Goal: Task Accomplishment & Management: Manage account settings

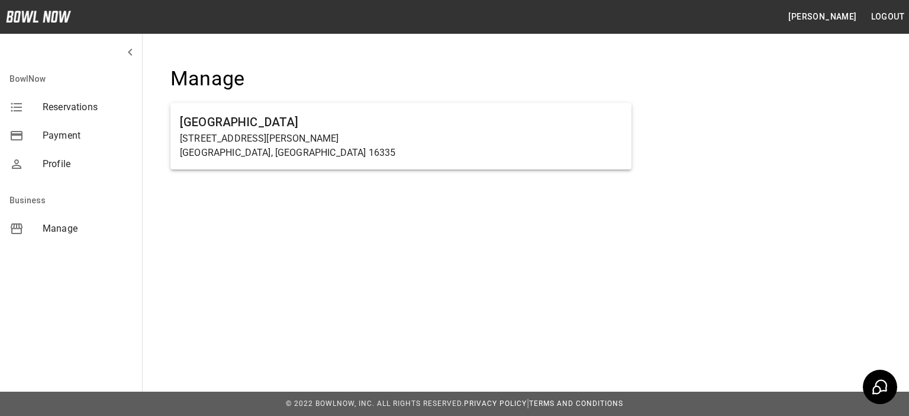
click at [227, 120] on h6 "[GEOGRAPHIC_DATA]" at bounding box center [401, 121] width 442 height 19
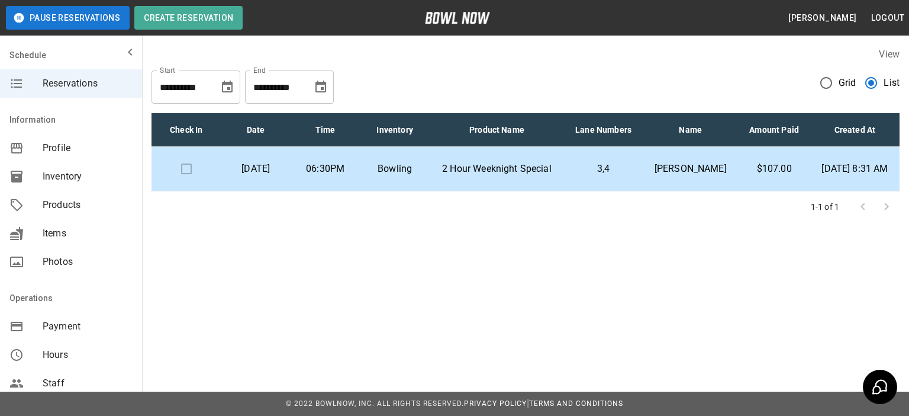
click at [545, 176] on p "2 Hour Weeknight Special" at bounding box center [496, 169] width 115 height 14
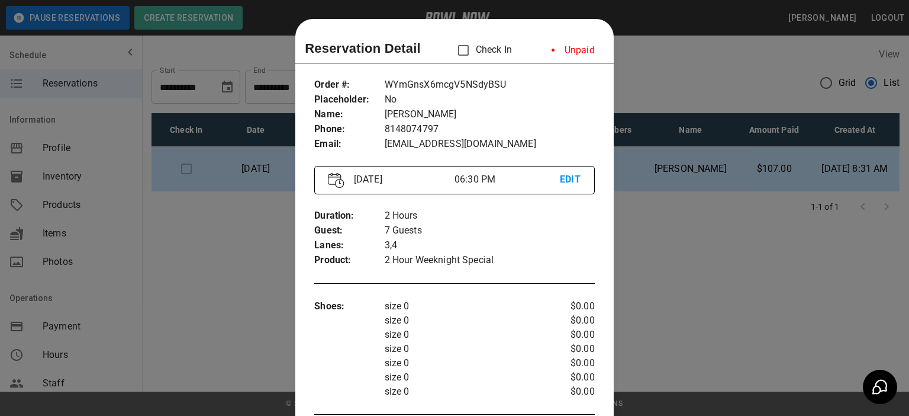
scroll to position [19, 0]
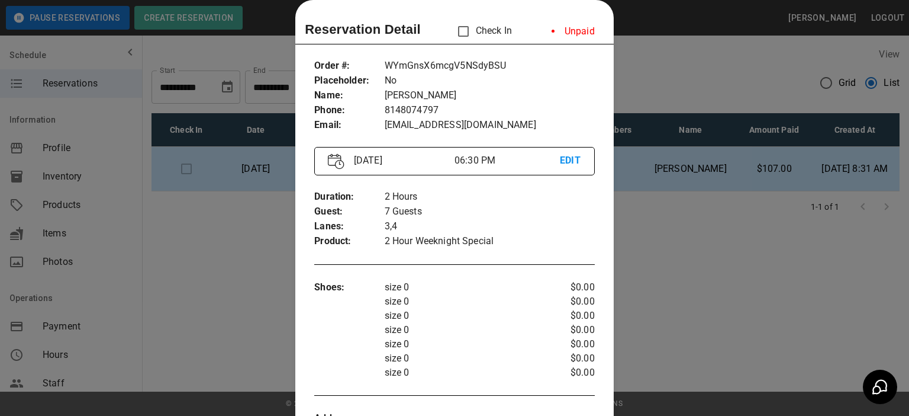
click at [675, 60] on div at bounding box center [454, 208] width 909 height 416
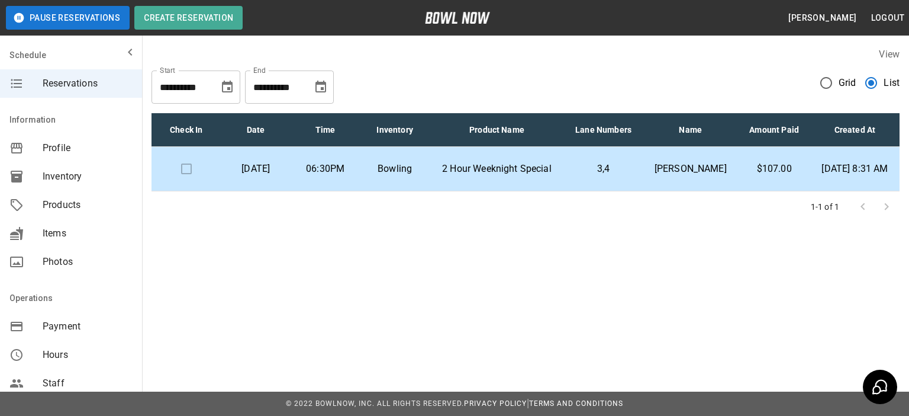
click at [536, 176] on p "2 Hour Weeknight Special" at bounding box center [496, 169] width 115 height 14
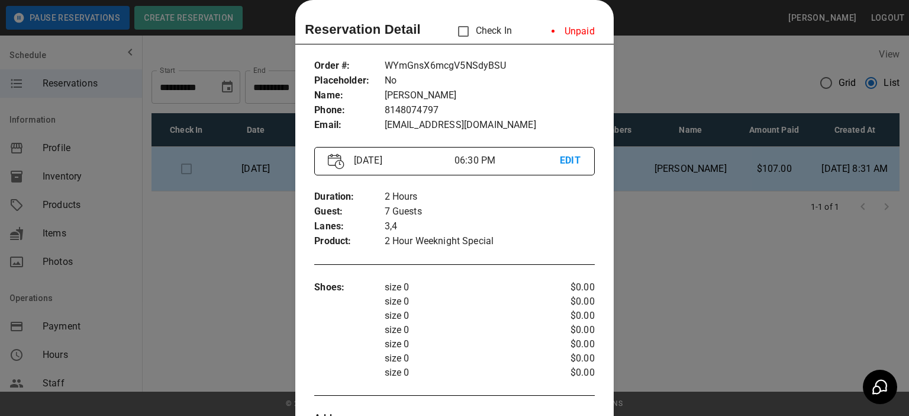
click at [726, 82] on div at bounding box center [454, 208] width 909 height 416
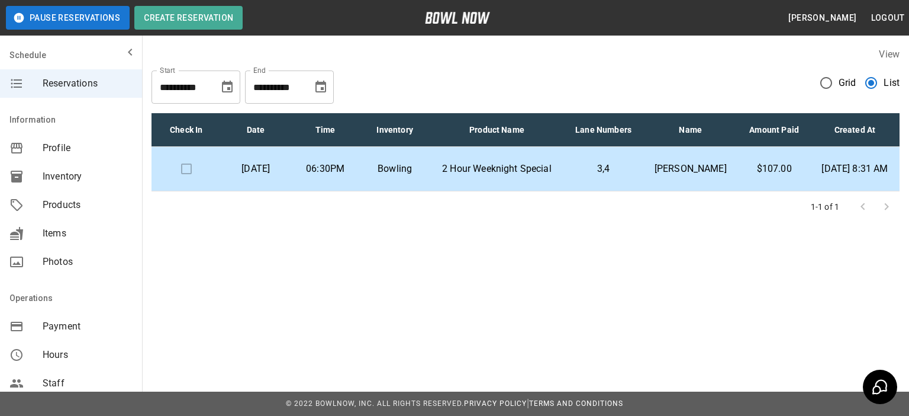
click at [594, 179] on td "3,4" at bounding box center [603, 169] width 79 height 44
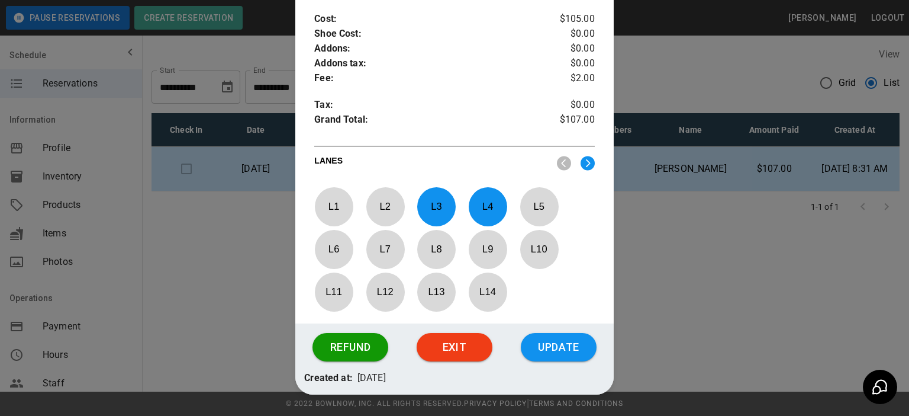
scroll to position [589, 0]
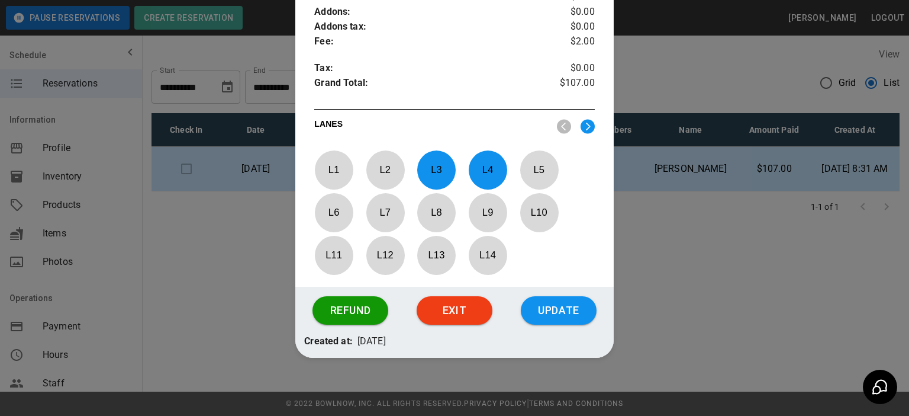
click at [230, 253] on div at bounding box center [454, 208] width 909 height 416
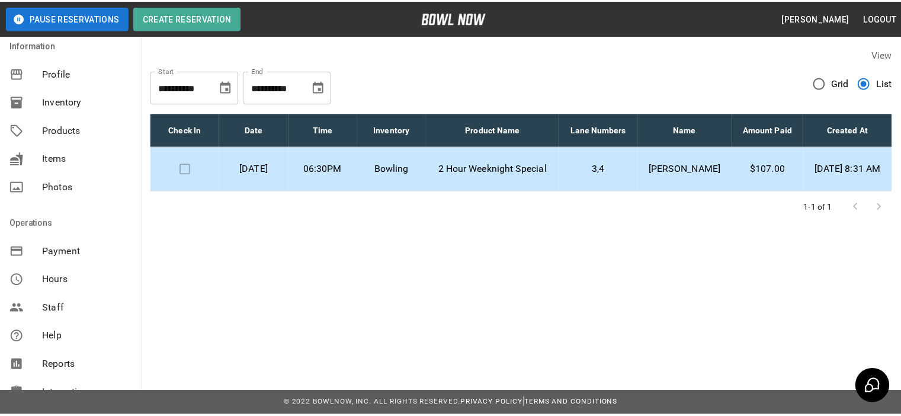
scroll to position [0, 0]
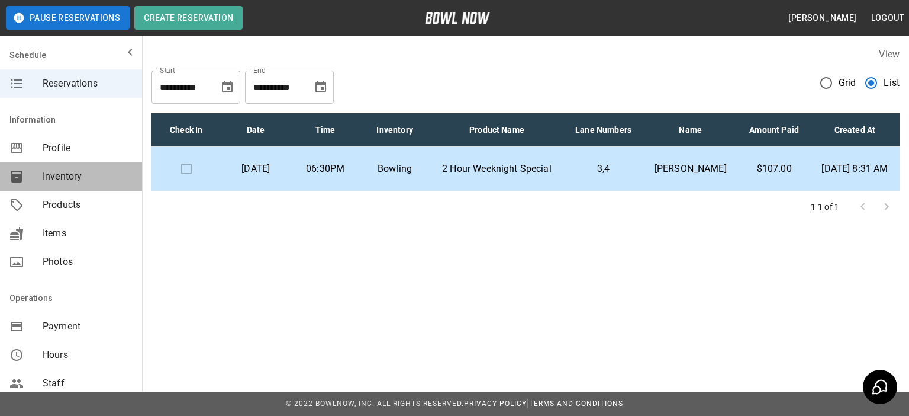
click at [83, 176] on span "Inventory" at bounding box center [88, 176] width 90 height 14
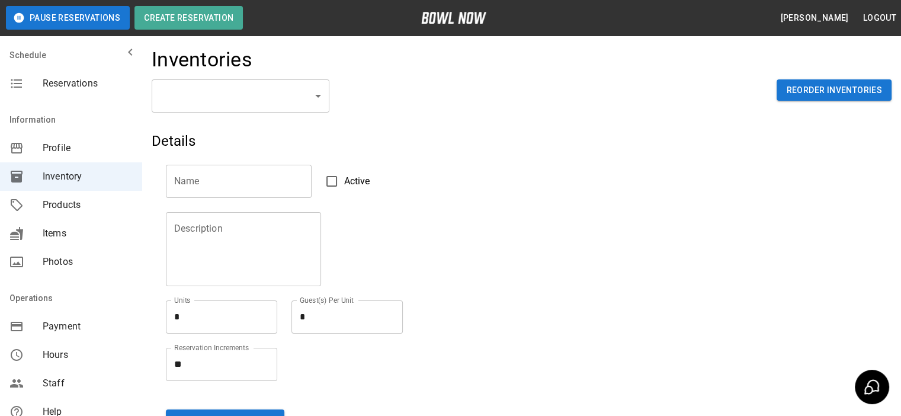
click at [57, 232] on span "Items" at bounding box center [88, 233] width 90 height 14
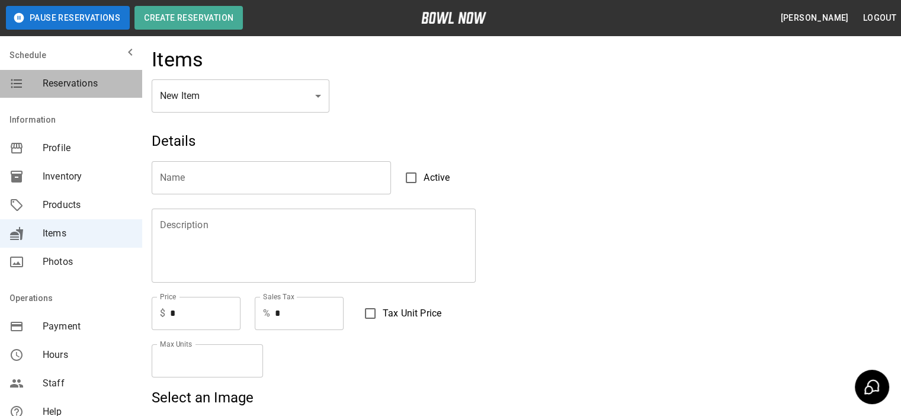
click at [94, 84] on span "Reservations" at bounding box center [88, 83] width 90 height 14
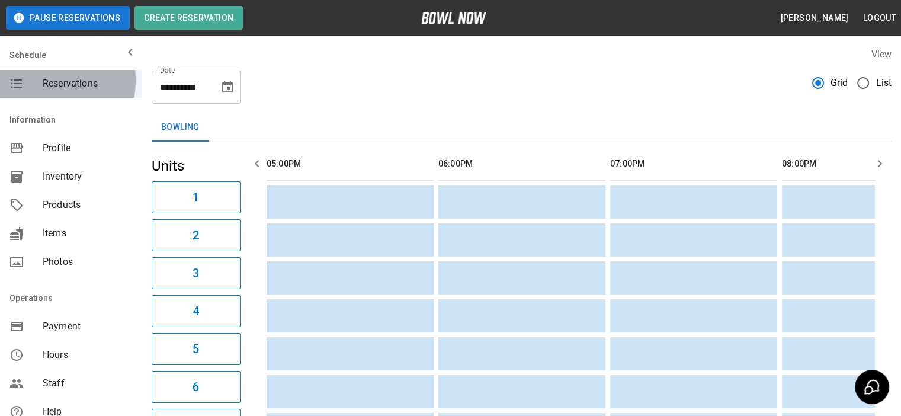
click at [21, 80] on icon "mailbox folders" at bounding box center [16, 83] width 11 height 9
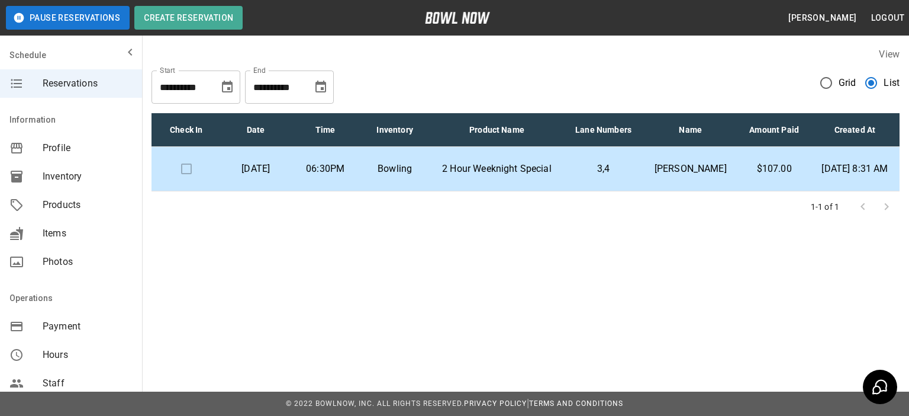
click at [877, 218] on div at bounding box center [874, 207] width 47 height 24
click at [634, 176] on p "3,4" at bounding box center [604, 169] width 60 height 14
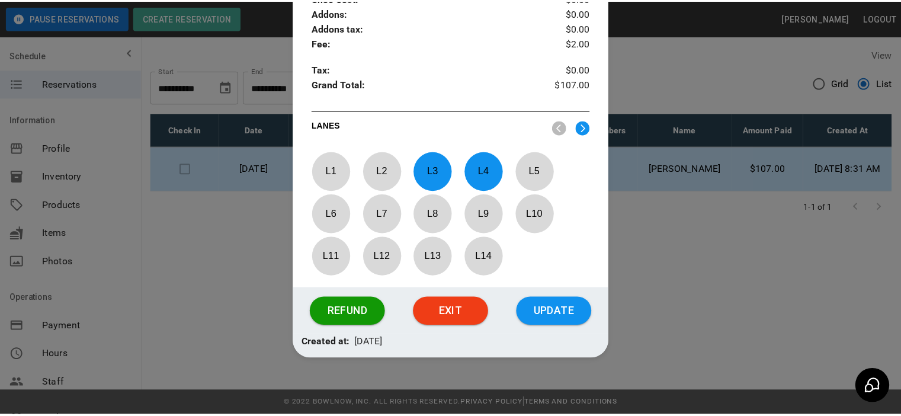
scroll to position [589, 0]
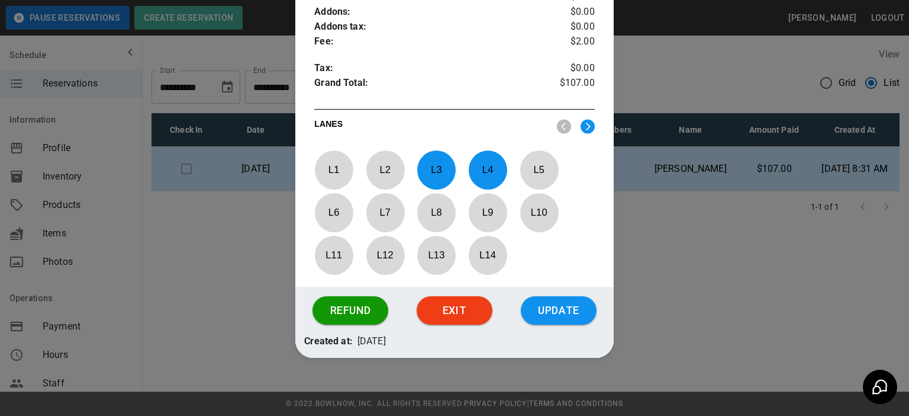
click at [437, 310] on button "Exit" at bounding box center [455, 310] width 76 height 28
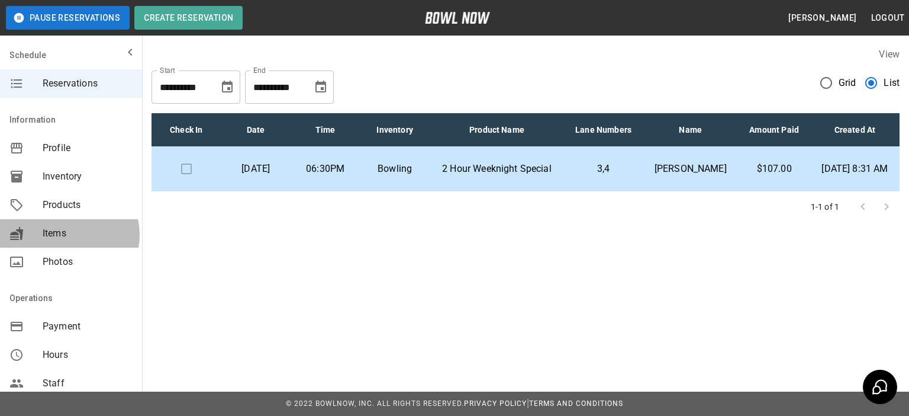
click at [69, 234] on span "Items" at bounding box center [88, 233] width 90 height 14
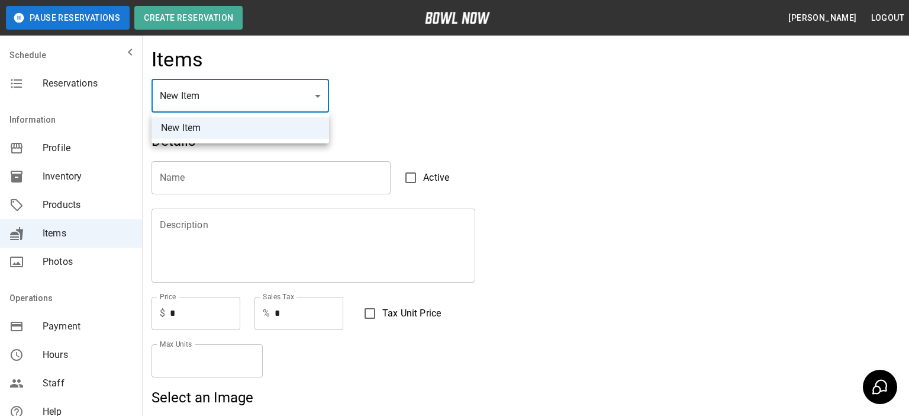
click at [281, 98] on div at bounding box center [454, 208] width 909 height 416
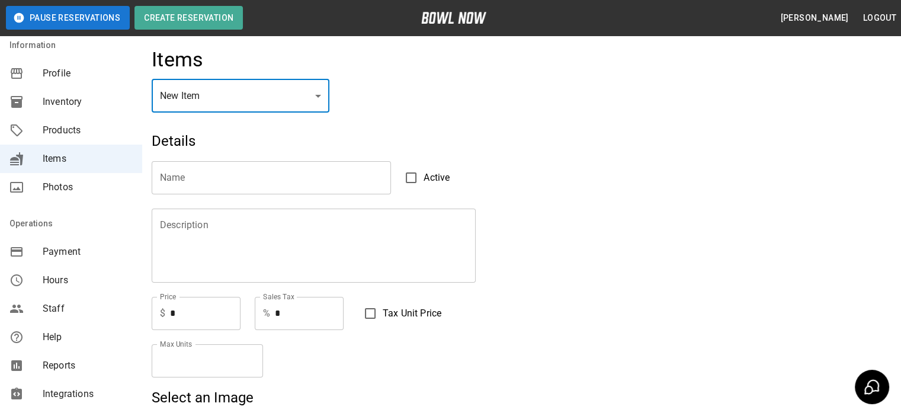
scroll to position [15, 0]
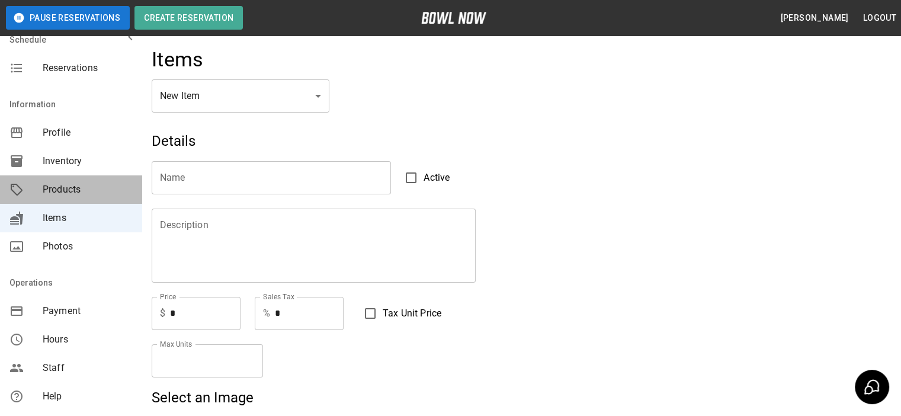
click at [73, 192] on span "Products" at bounding box center [88, 189] width 90 height 14
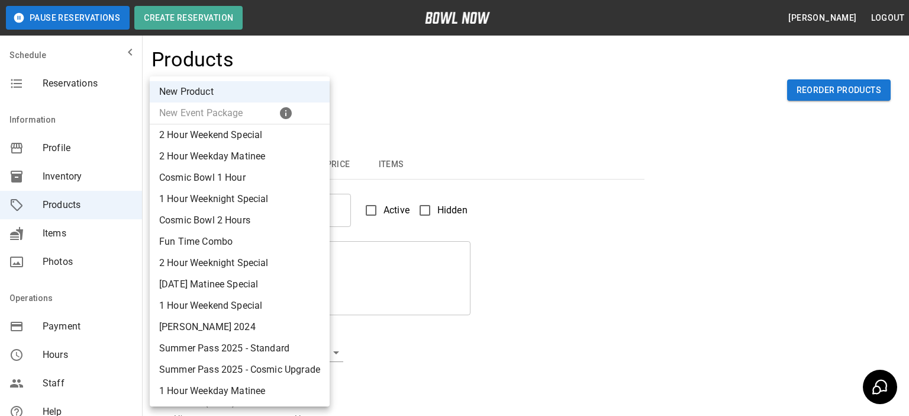
click at [272, 97] on body "Pause Reservations Create Reservation [PERSON_NAME] Logout Schedule Reservation…" at bounding box center [454, 381] width 909 height 763
click at [595, 189] on div at bounding box center [454, 208] width 909 height 416
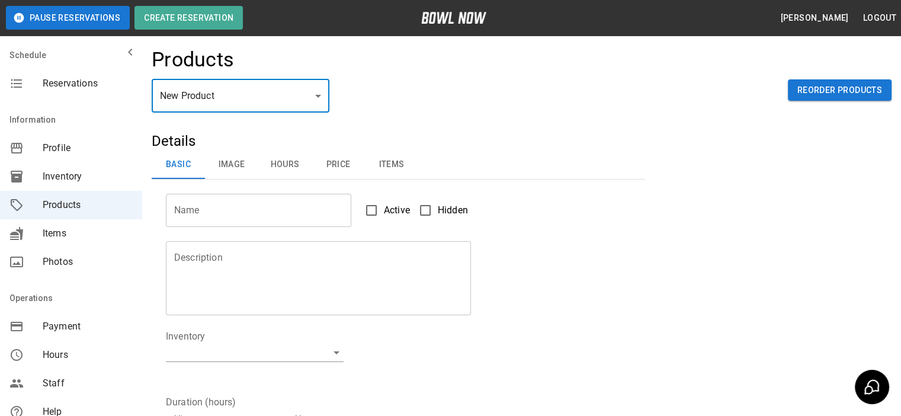
click at [786, 22] on button "[PERSON_NAME]" at bounding box center [814, 18] width 78 height 22
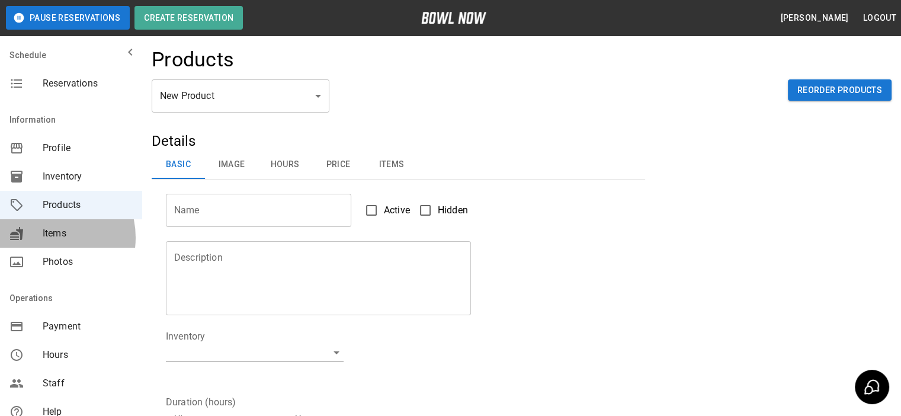
click at [44, 237] on span "Items" at bounding box center [88, 233] width 90 height 14
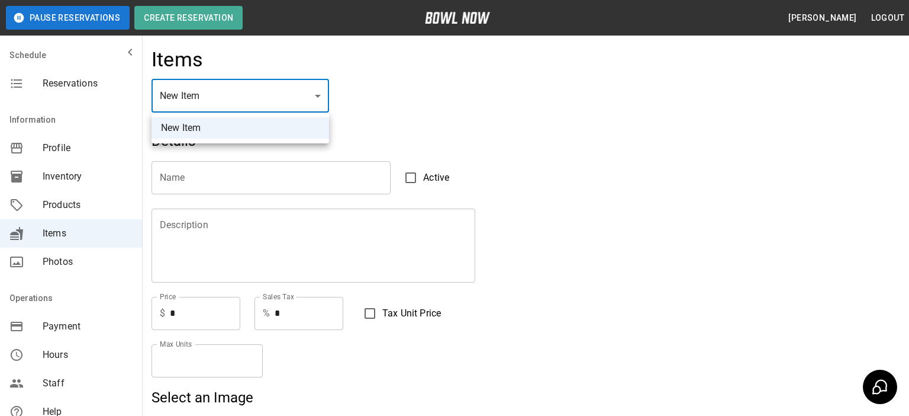
click at [14, 83] on div at bounding box center [454, 208] width 909 height 416
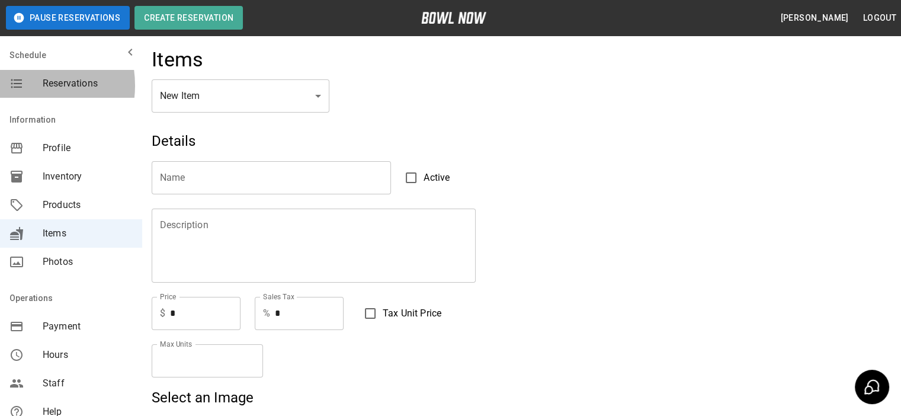
click at [21, 85] on icon "mailbox folders" at bounding box center [16, 83] width 14 height 14
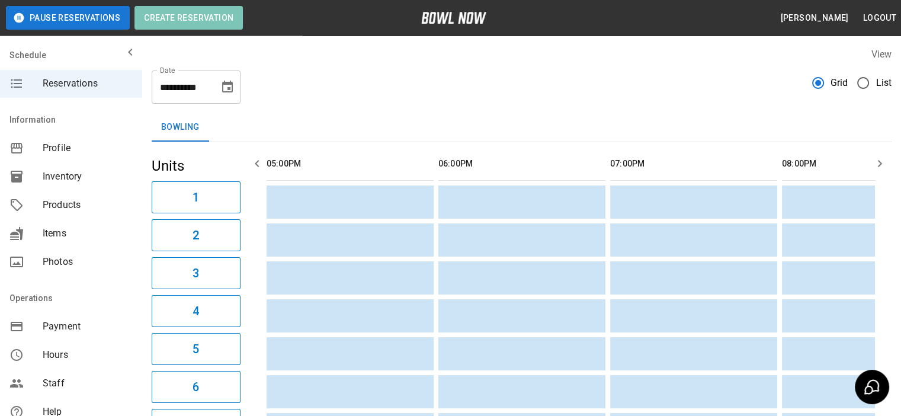
click at [177, 24] on button "Create Reservation" at bounding box center [188, 18] width 108 height 24
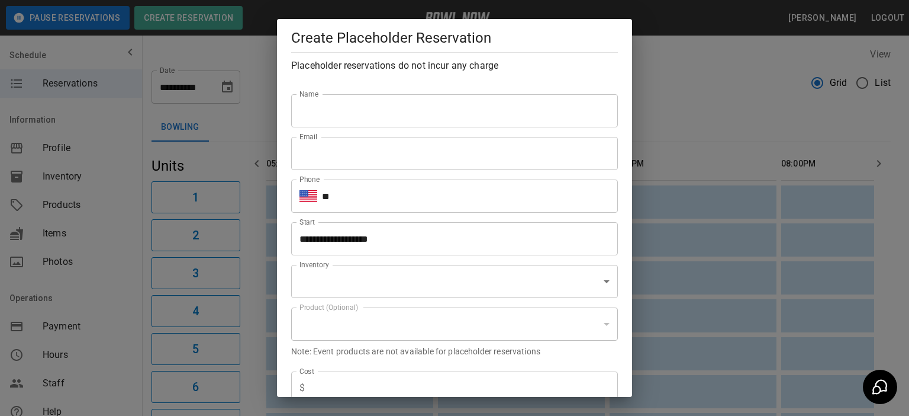
type input "**********"
click at [708, 75] on div "**********" at bounding box center [454, 208] width 909 height 416
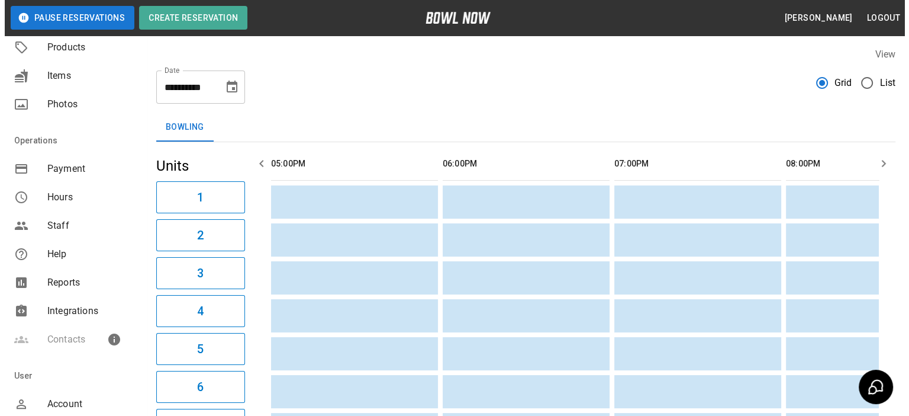
scroll to position [178, 0]
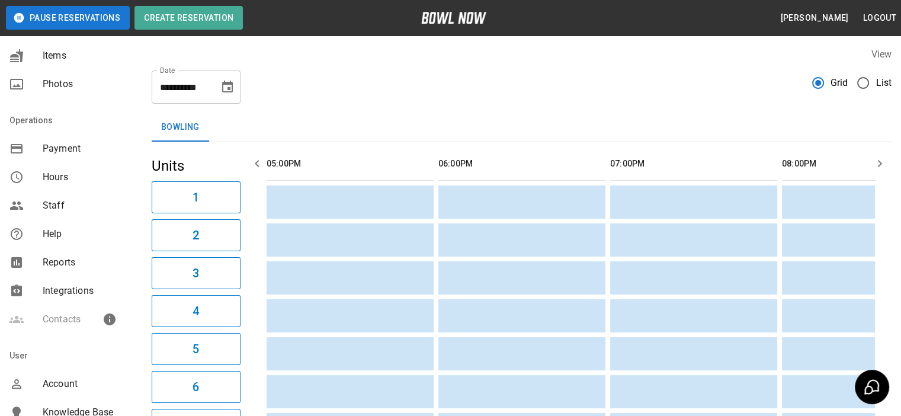
click at [46, 266] on span "Reports" at bounding box center [88, 262] width 90 height 14
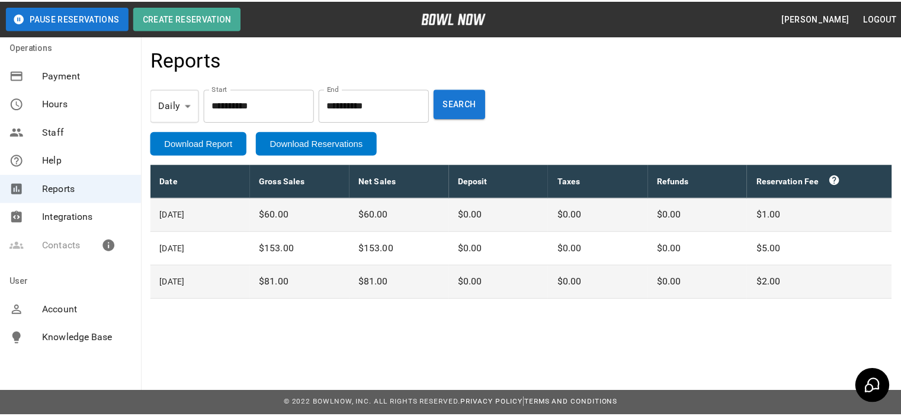
scroll to position [252, 0]
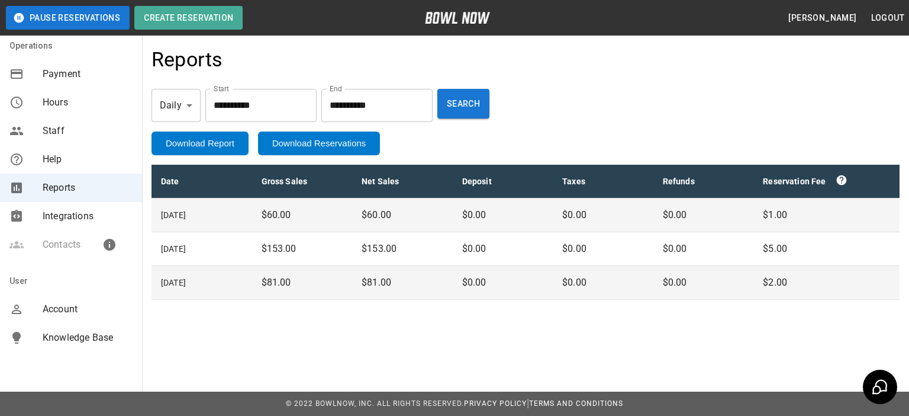
click at [60, 310] on span "Account" at bounding box center [88, 309] width 90 height 14
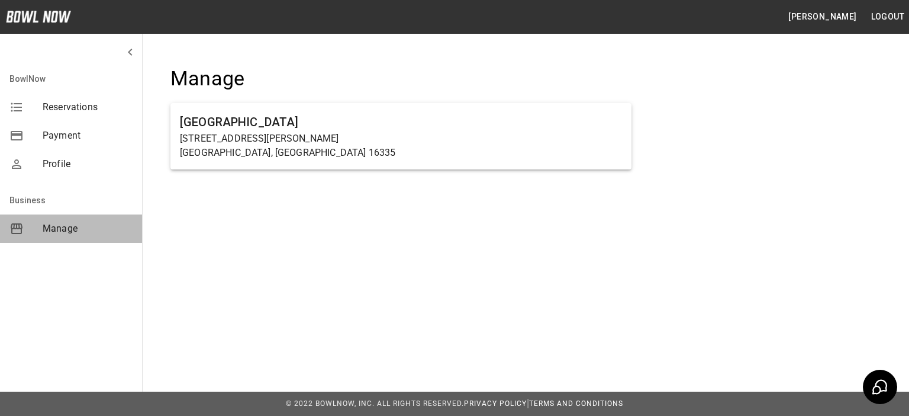
click at [65, 228] on span "Manage" at bounding box center [88, 228] width 90 height 14
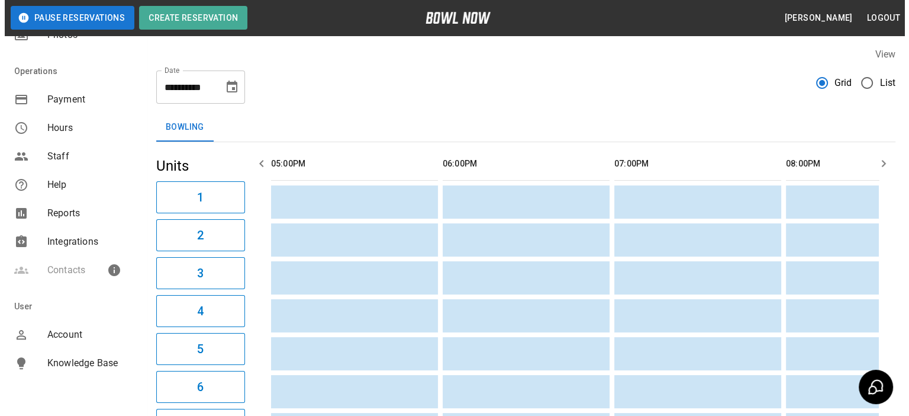
scroll to position [252, 0]
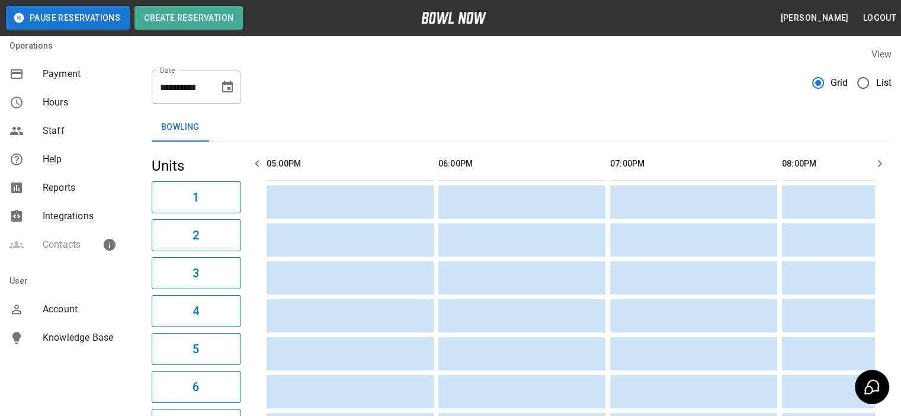
click at [62, 308] on span "Account" at bounding box center [88, 309] width 90 height 14
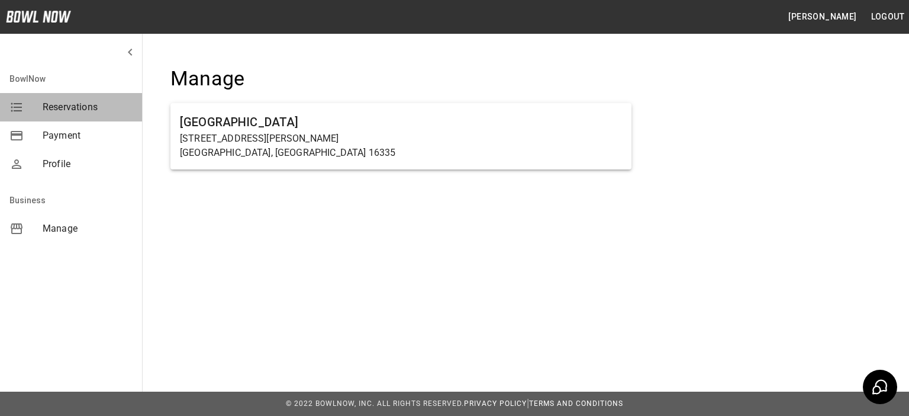
click at [17, 105] on icon "mailbox folders" at bounding box center [16, 107] width 14 height 14
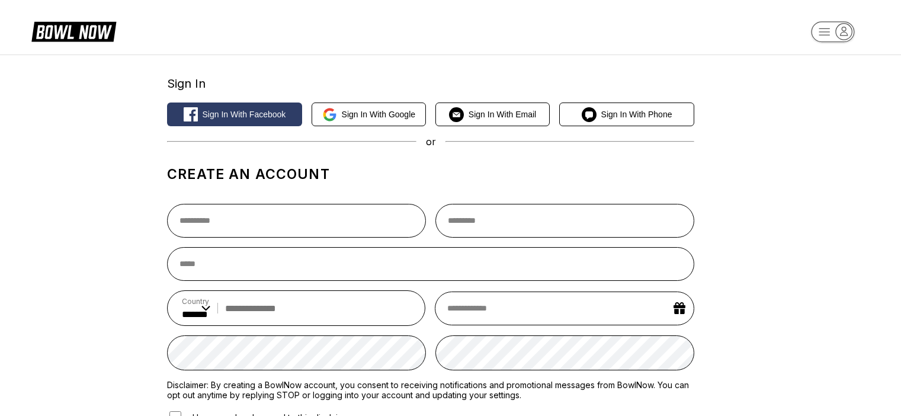
select select "**"
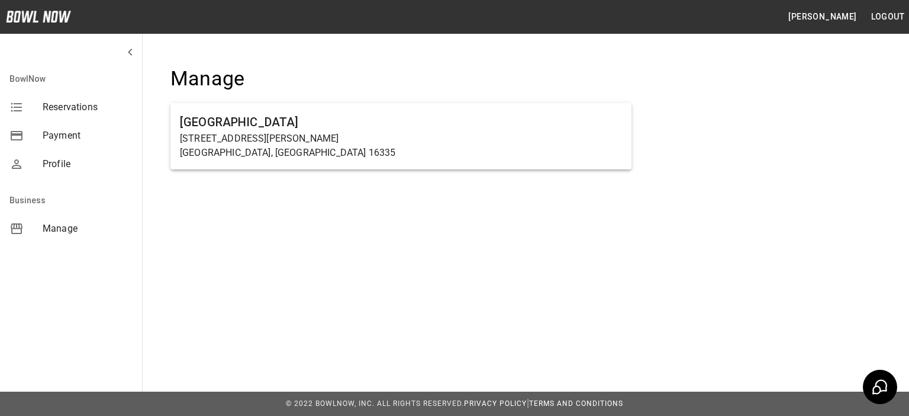
click at [194, 124] on h6 "[GEOGRAPHIC_DATA]" at bounding box center [401, 121] width 442 height 19
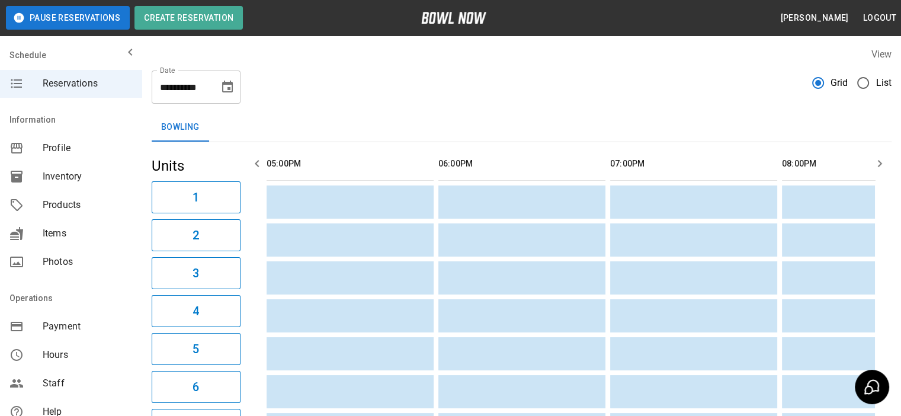
click at [879, 85] on span "List" at bounding box center [883, 83] width 16 height 14
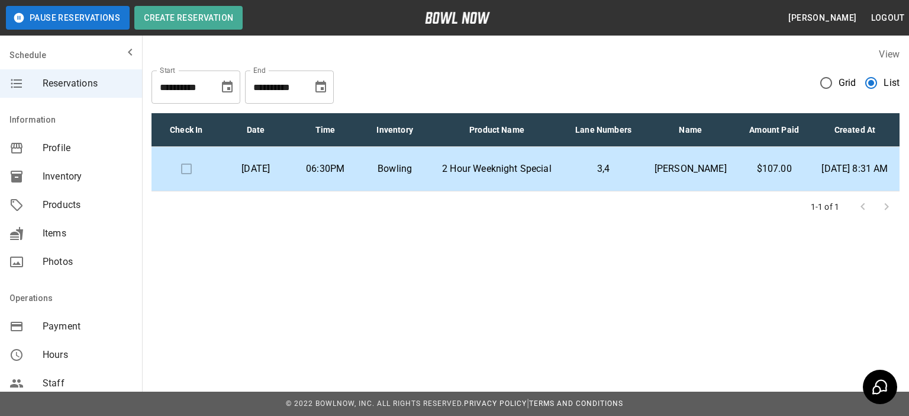
click at [490, 176] on p "2 Hour Weeknight Special" at bounding box center [496, 169] width 115 height 14
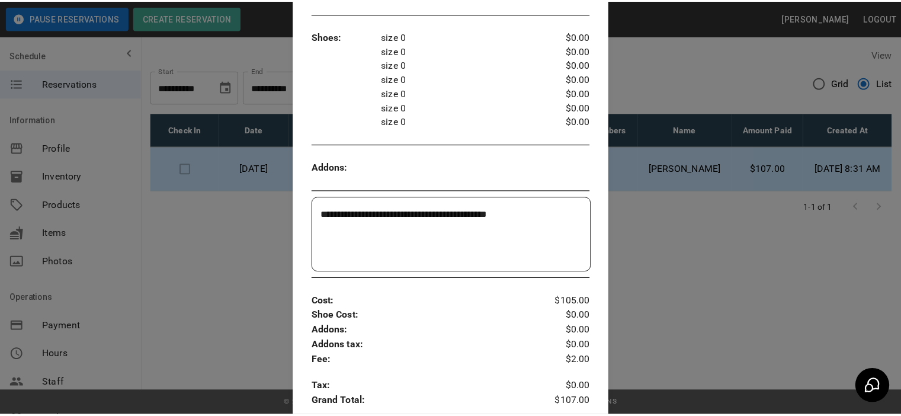
scroll to position [315, 0]
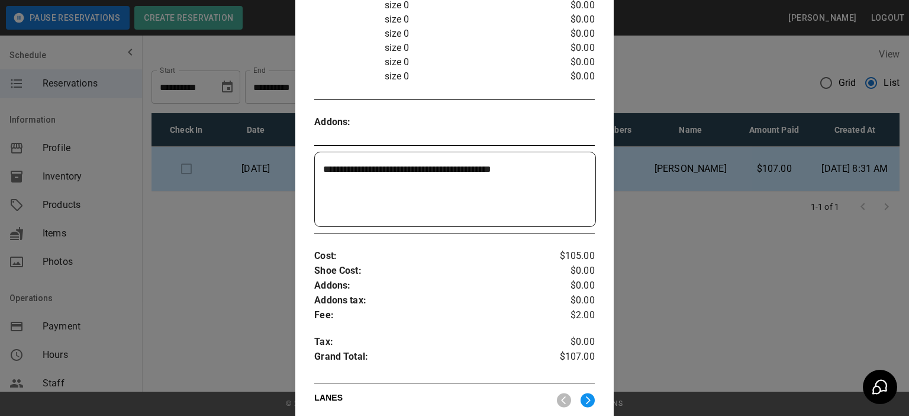
click at [33, 202] on div at bounding box center [454, 208] width 909 height 416
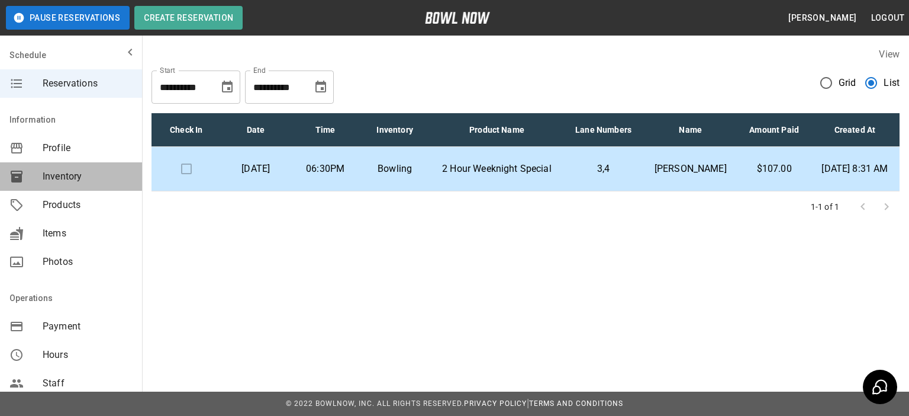
click at [72, 180] on span "Inventory" at bounding box center [88, 176] width 90 height 14
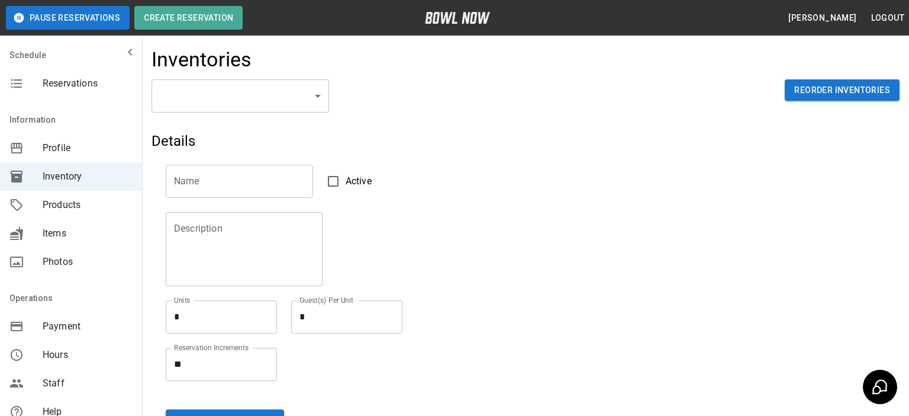
click at [265, 103] on body "Pause Reservations Create Reservation Ramon Rodriguez Logout Schedule Reservati…" at bounding box center [454, 261] width 909 height 522
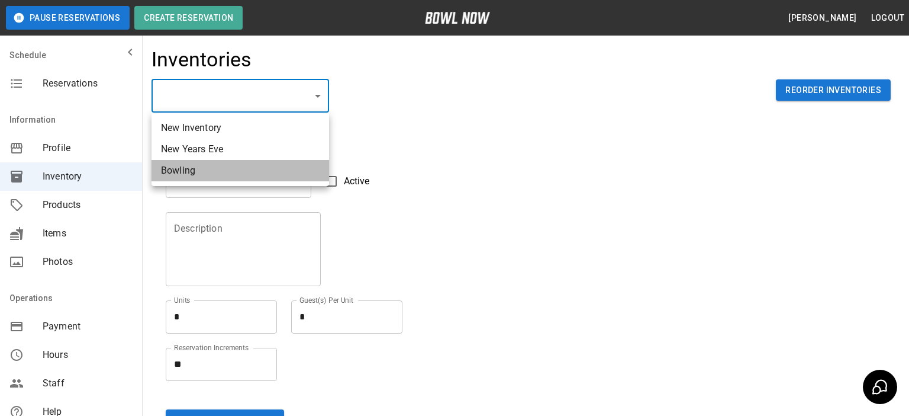
click at [168, 164] on li "Bowling" at bounding box center [241, 170] width 178 height 21
type input "**********"
type input "*******"
type textarea "**"
type textarea "*"
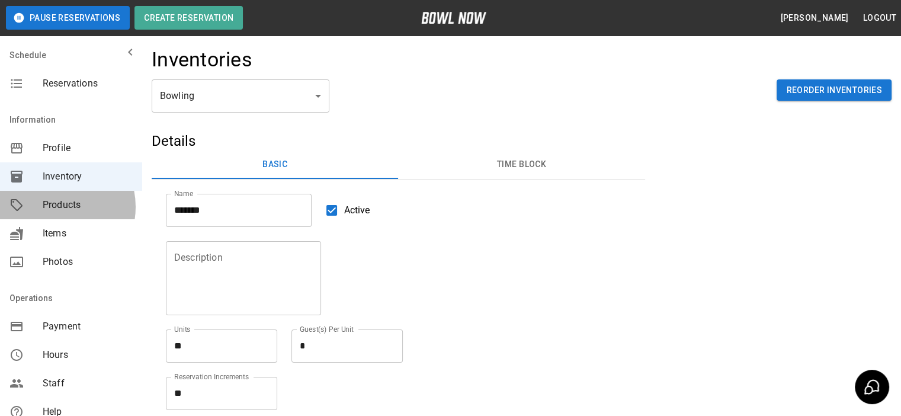
click at [54, 207] on span "Products" at bounding box center [88, 205] width 90 height 14
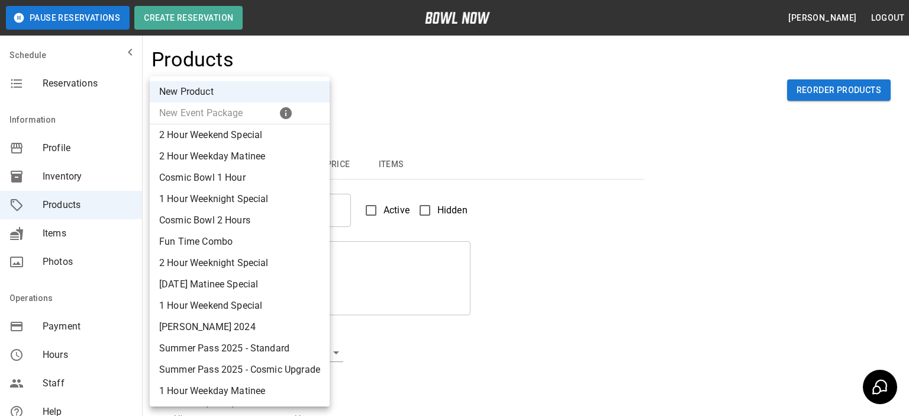
click at [249, 107] on body "Pause Reservations Create Reservation [PERSON_NAME] Logout Schedule Reservation…" at bounding box center [454, 381] width 909 height 763
click at [696, 159] on div at bounding box center [454, 208] width 909 height 416
